Goal: Navigation & Orientation: Find specific page/section

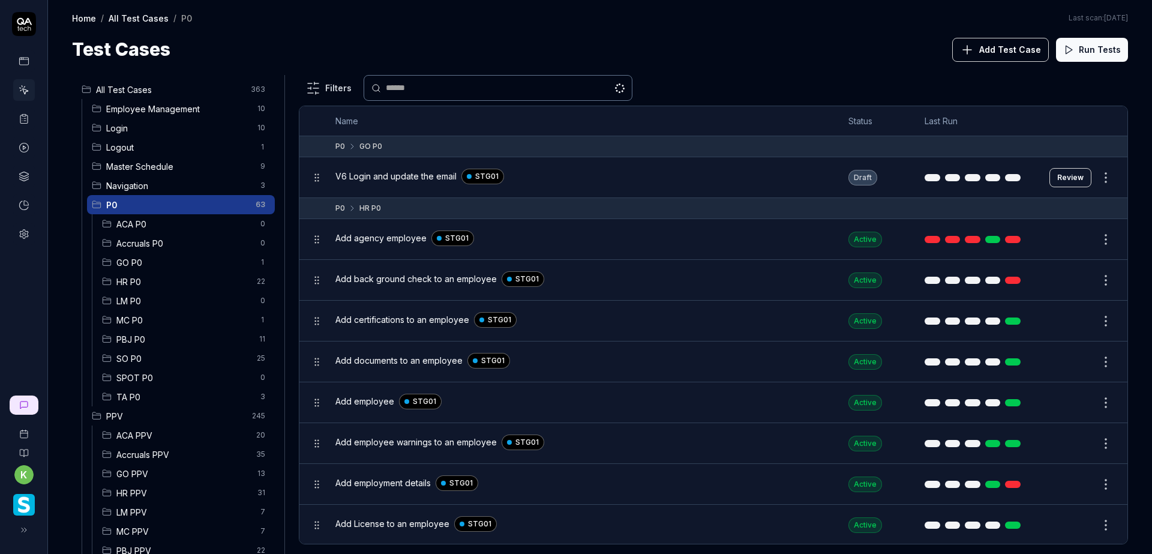
click at [266, 386] on ul "All Test Cases 363 Employee Management 10 Login 10 Logout 1 Master Schedule 9 N…" at bounding box center [176, 387] width 208 height 624
click at [675, 67] on div "All Test Cases 363 Employee Management 10 Login 10 Logout 1 Master Schedule 9 N…" at bounding box center [600, 308] width 1104 height 491
